Goal: Information Seeking & Learning: Learn about a topic

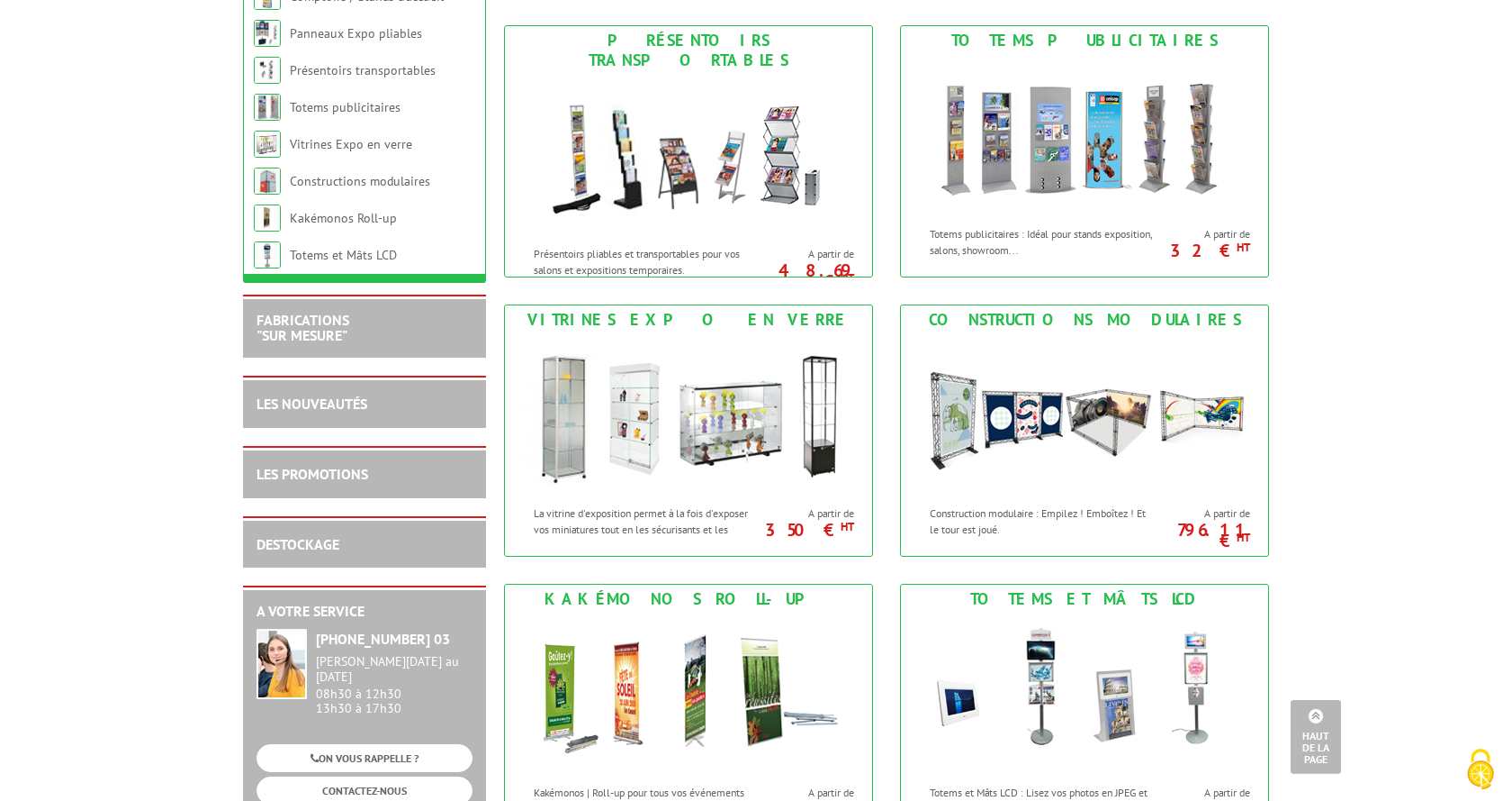
scroll to position [1010, 0]
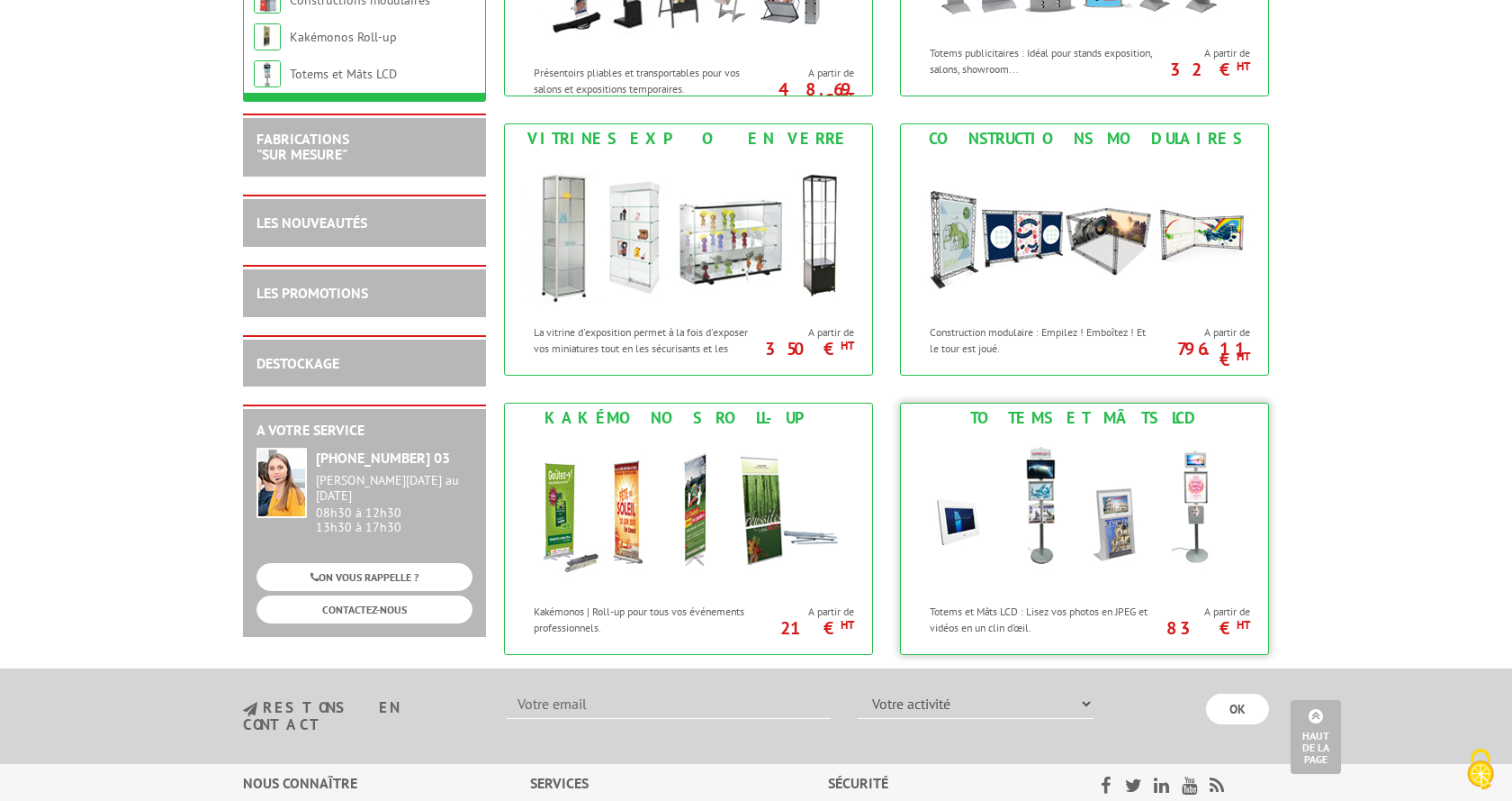
click at [1038, 497] on img at bounding box center [1084, 513] width 333 height 162
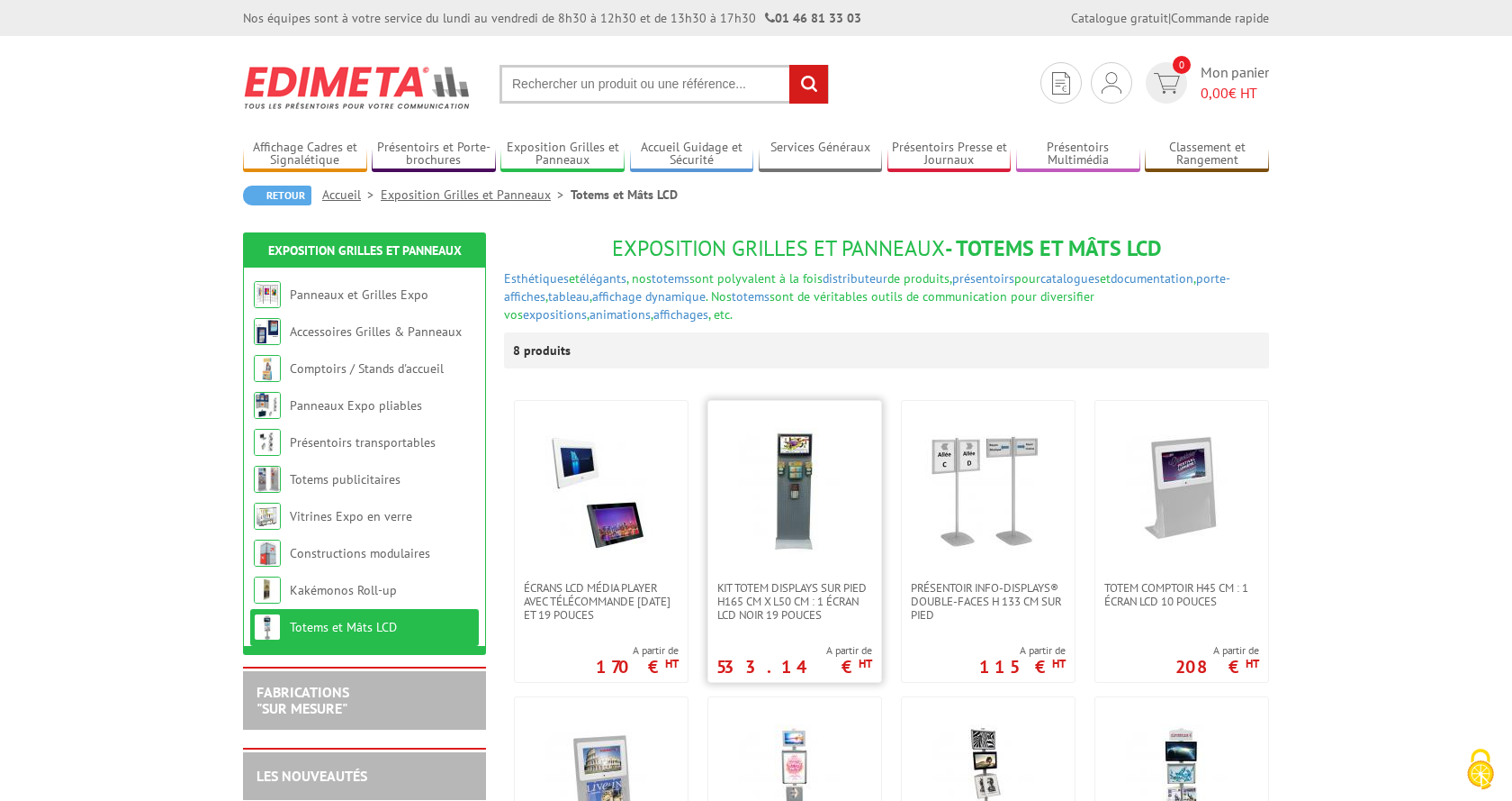
click at [798, 520] on img at bounding box center [794, 490] width 126 height 126
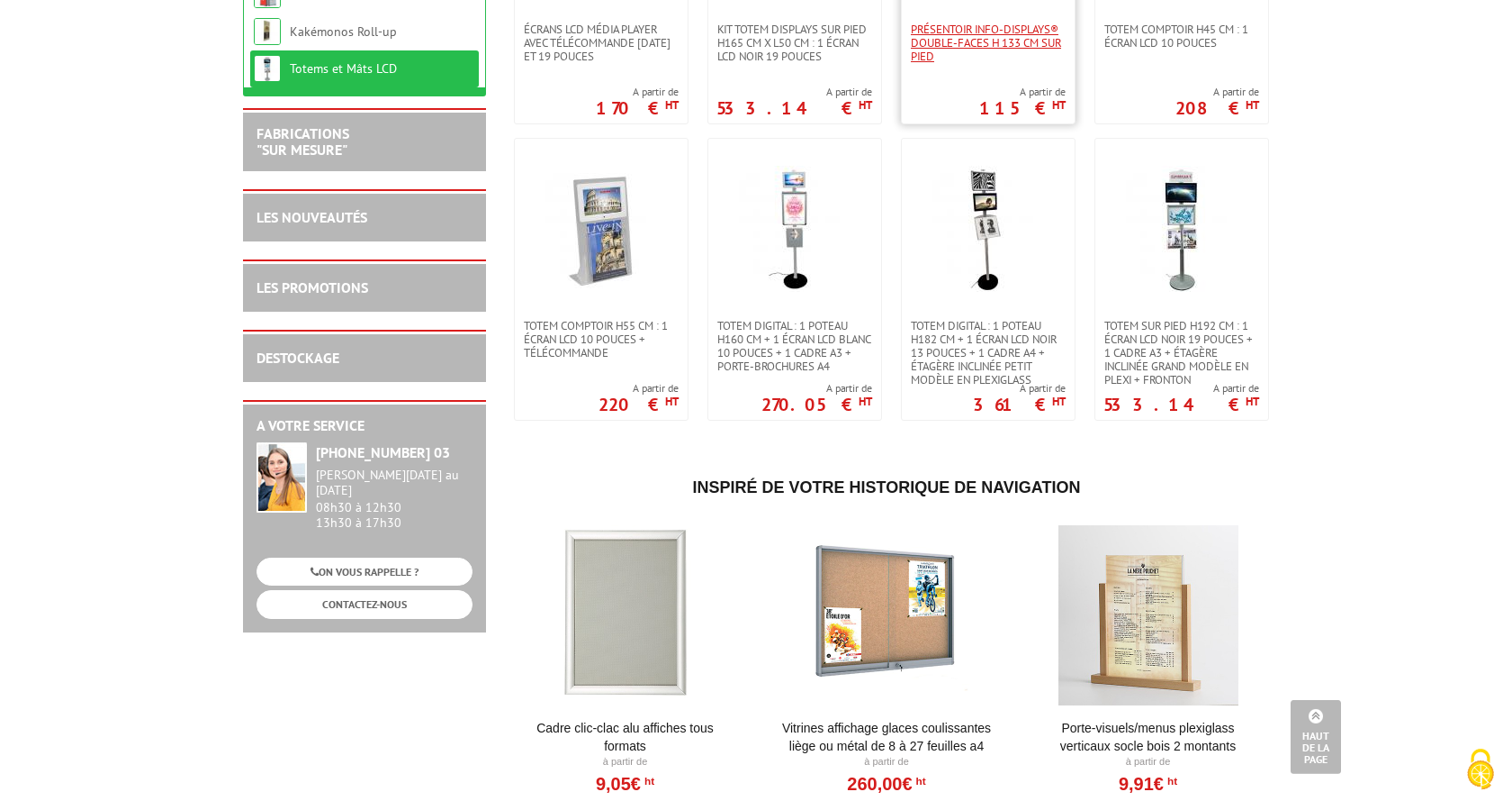
scroll to position [184, 0]
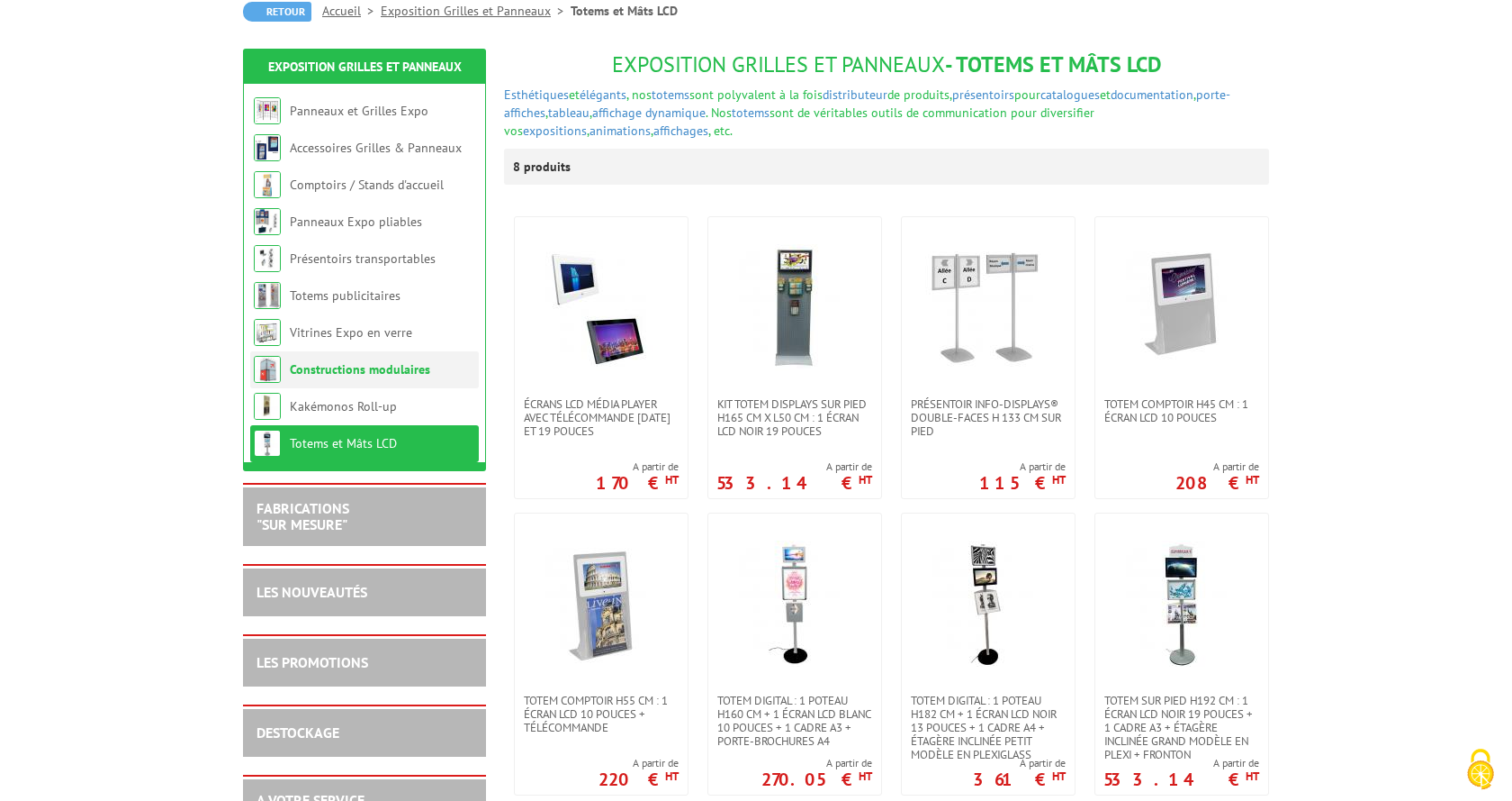
click at [313, 372] on link "Constructions modulaires" at bounding box center [360, 368] width 140 height 16
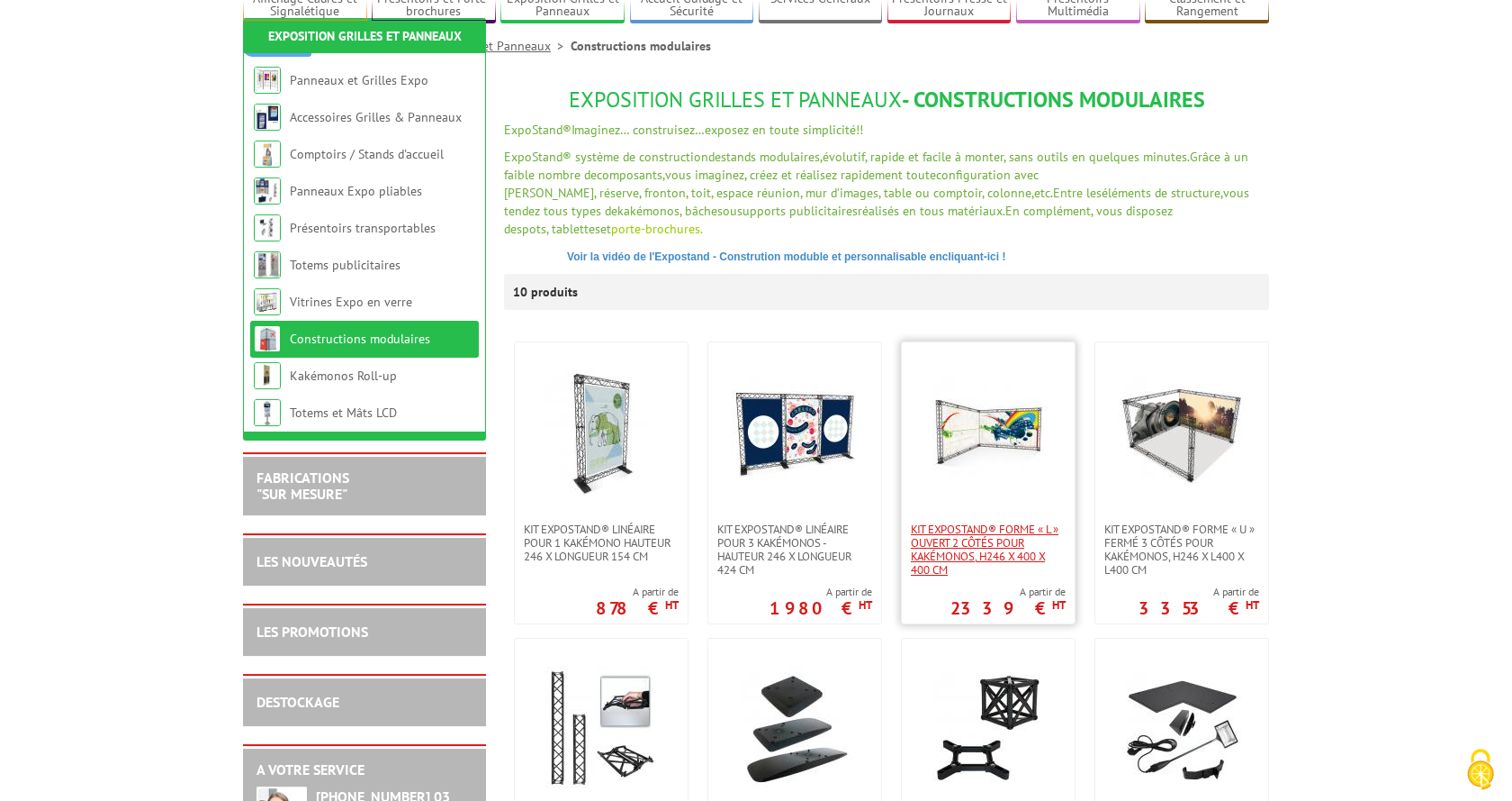
scroll to position [275, 0]
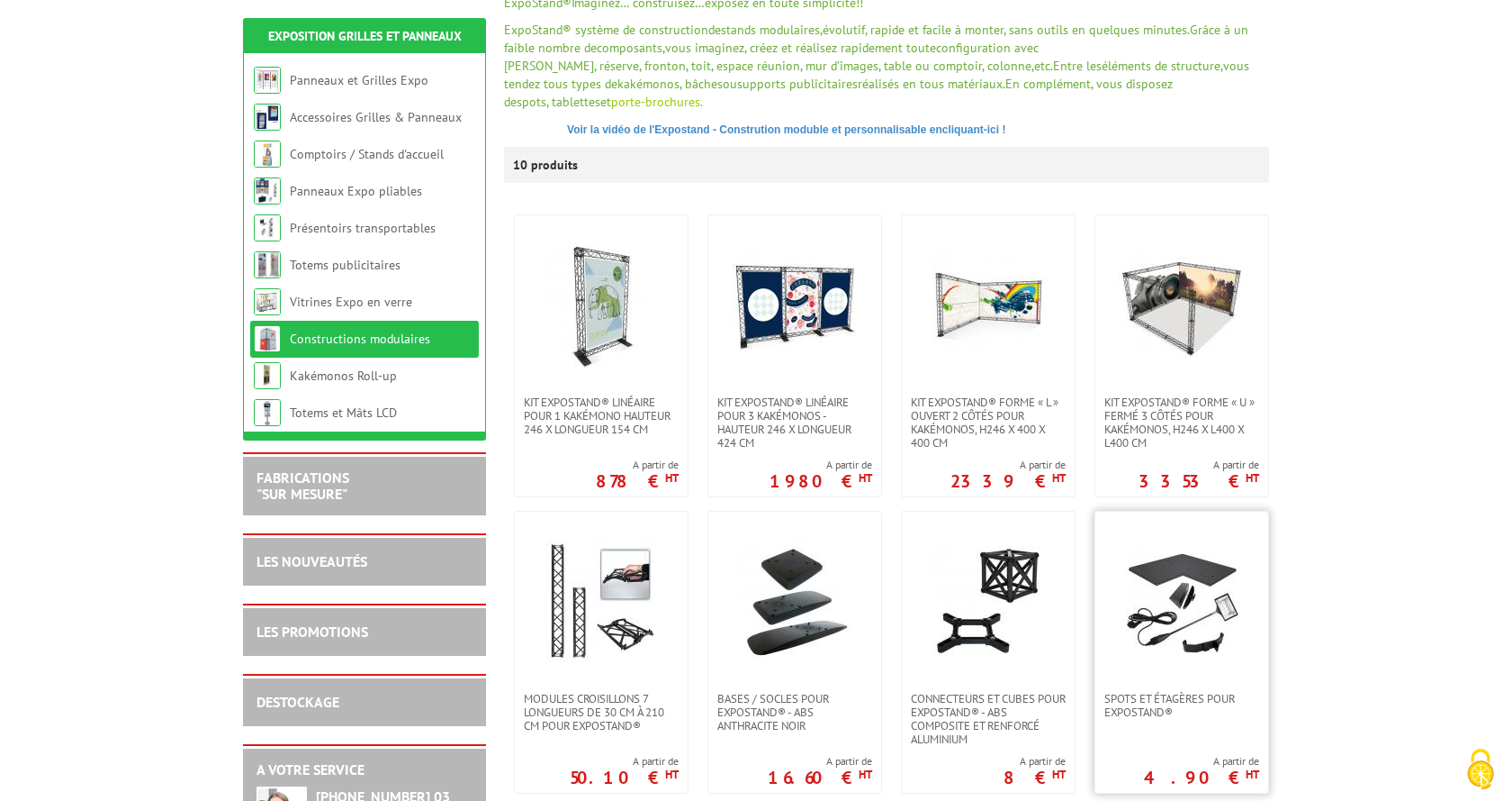
click at [1157, 611] on img at bounding box center [1181, 601] width 126 height 126
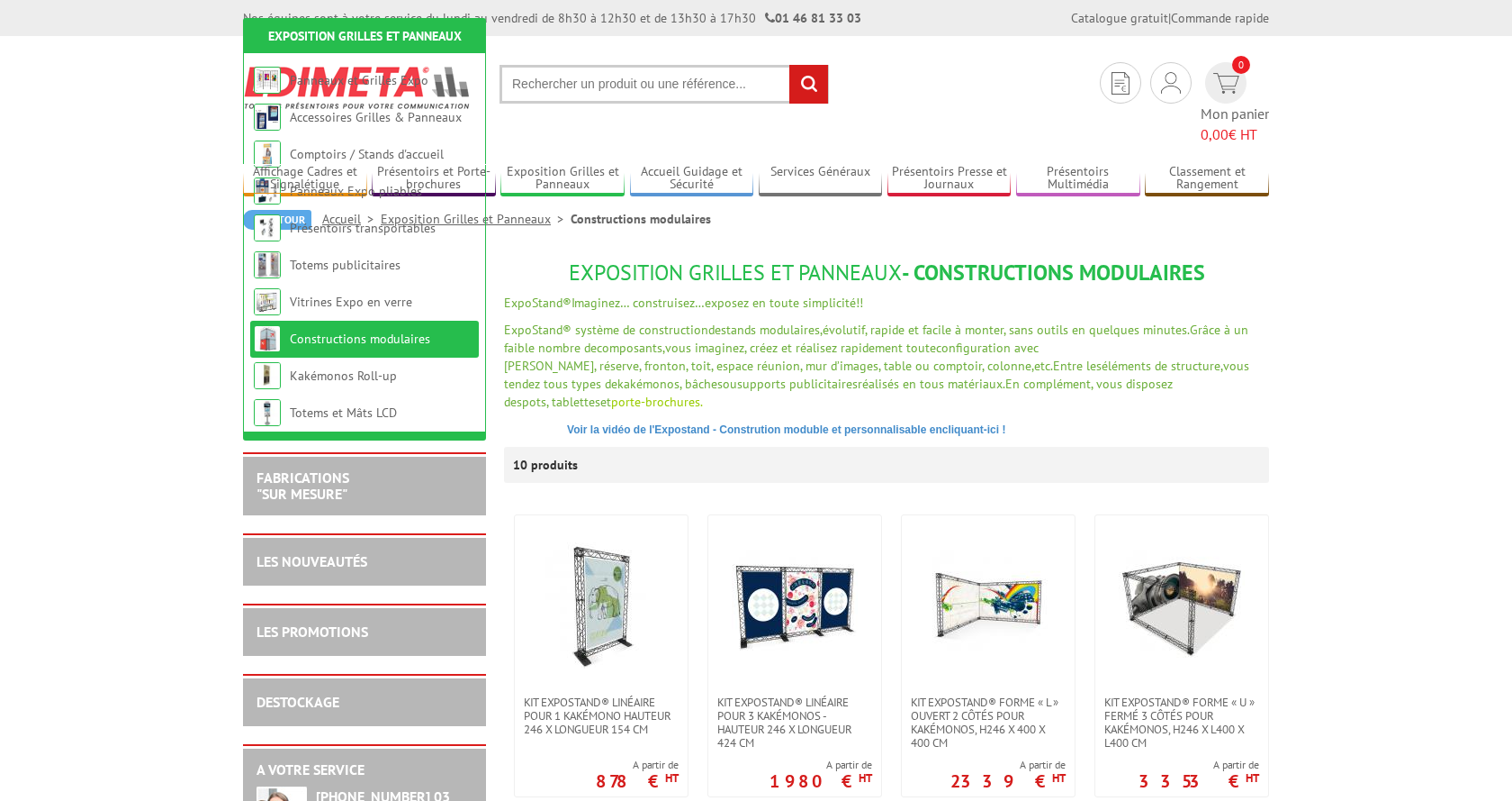
scroll to position [275, 0]
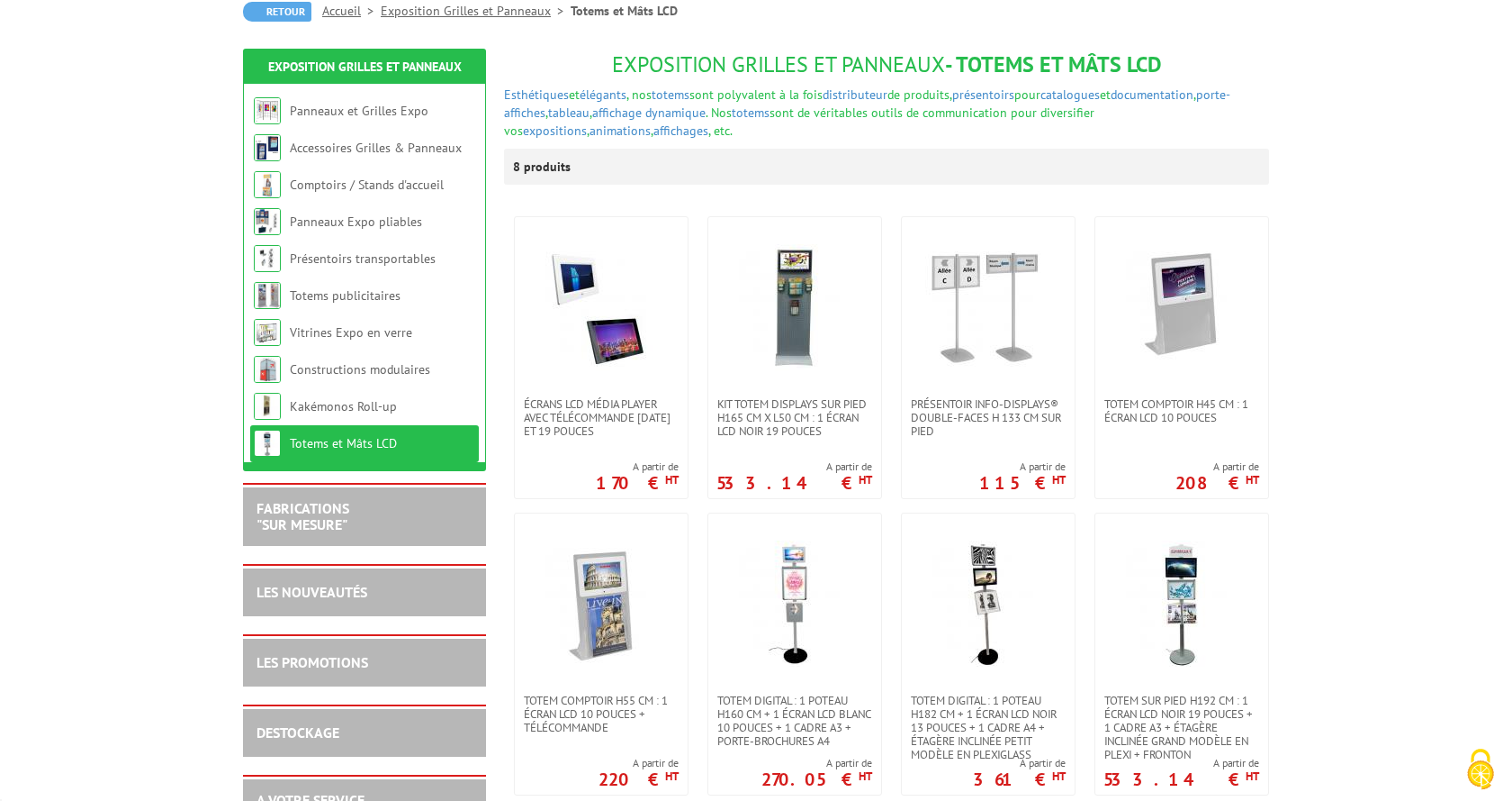
scroll to position [184, 0]
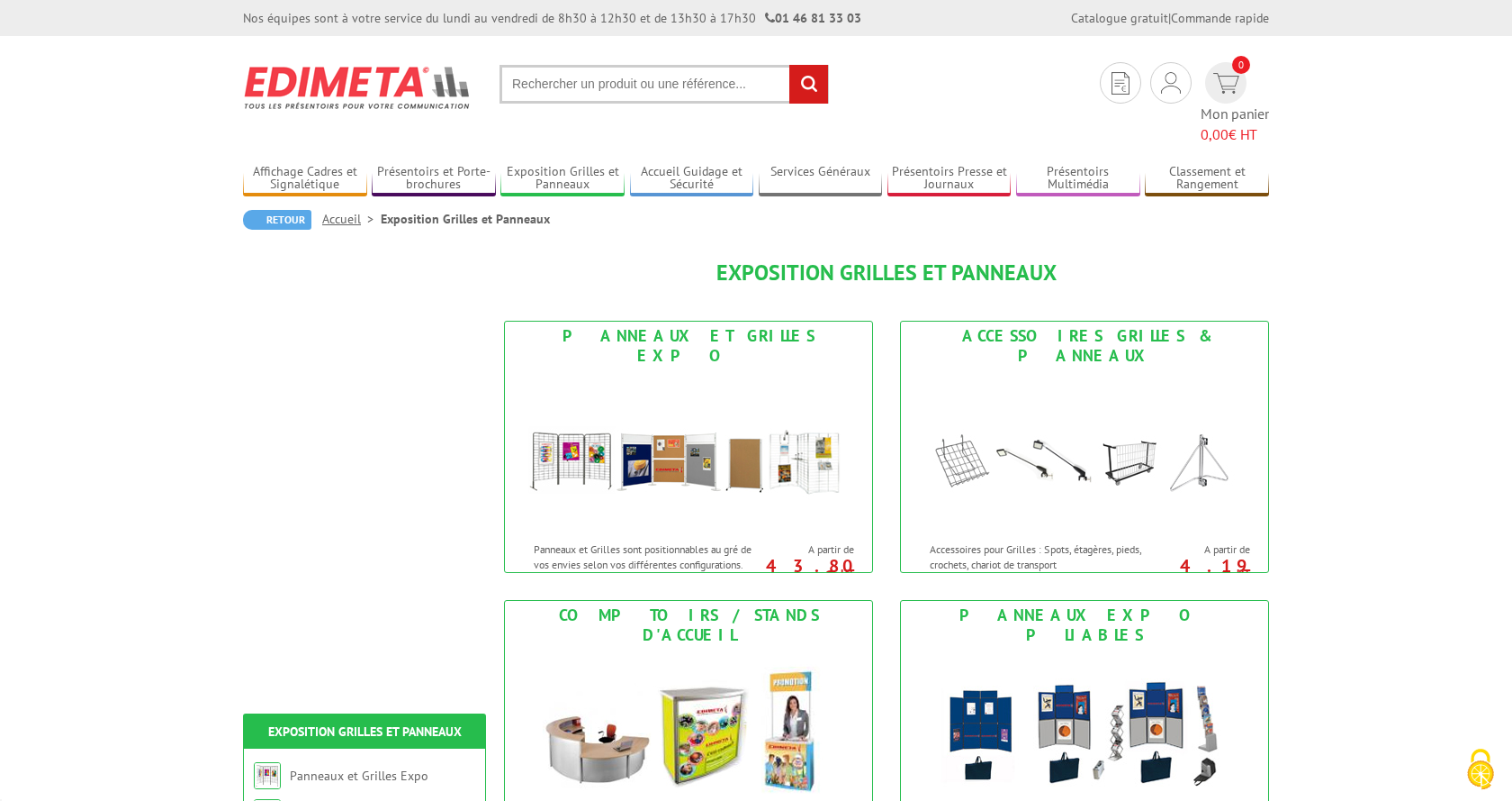
scroll to position [1010, 0]
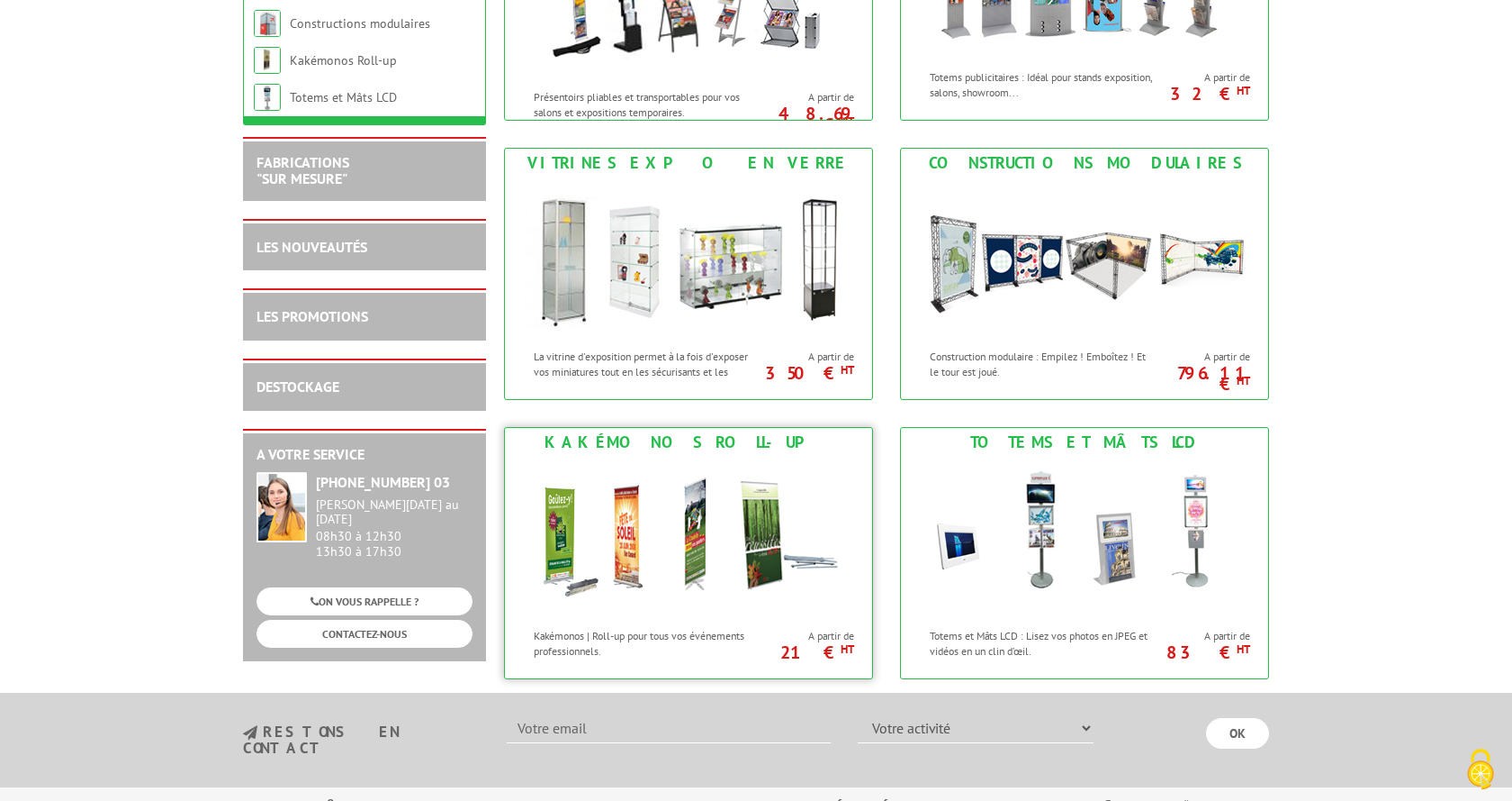
click at [739, 507] on img at bounding box center [688, 537] width 333 height 162
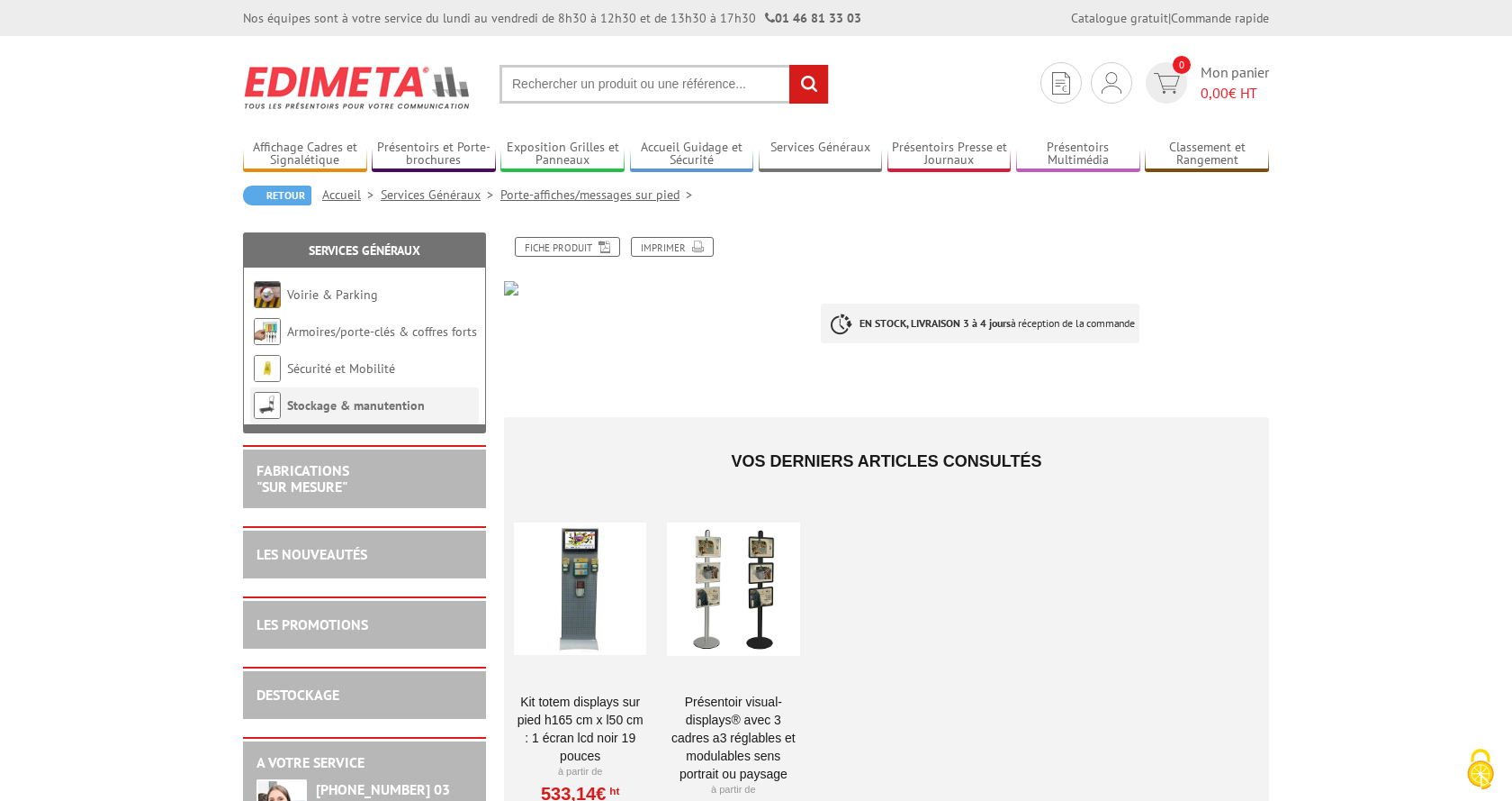
click at [385, 408] on link "Stockage & manutention" at bounding box center [356, 405] width 138 height 16
